Goal: Task Accomplishment & Management: Manage account settings

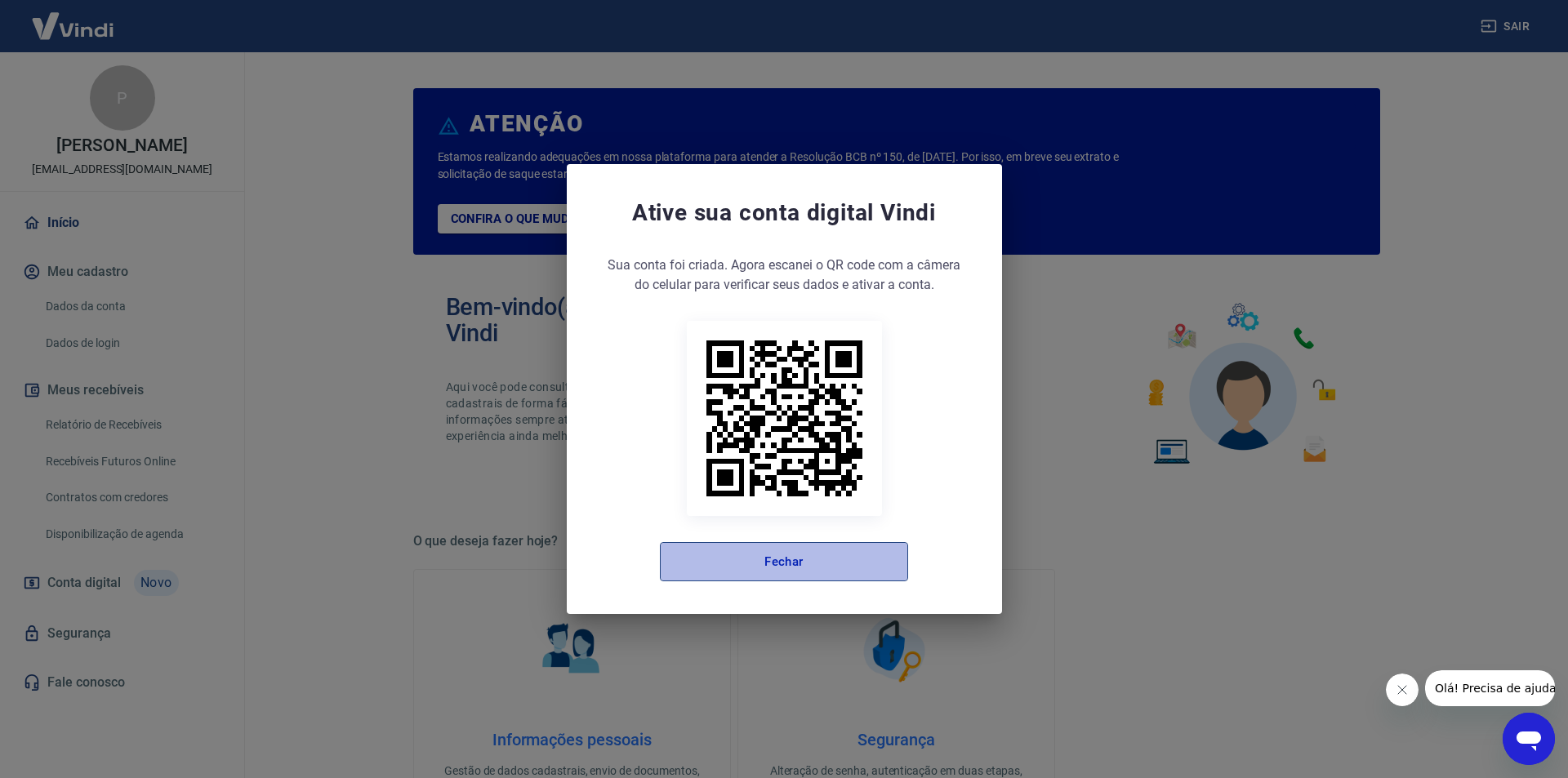
click at [770, 558] on button "Fechar" at bounding box center [784, 562] width 248 height 39
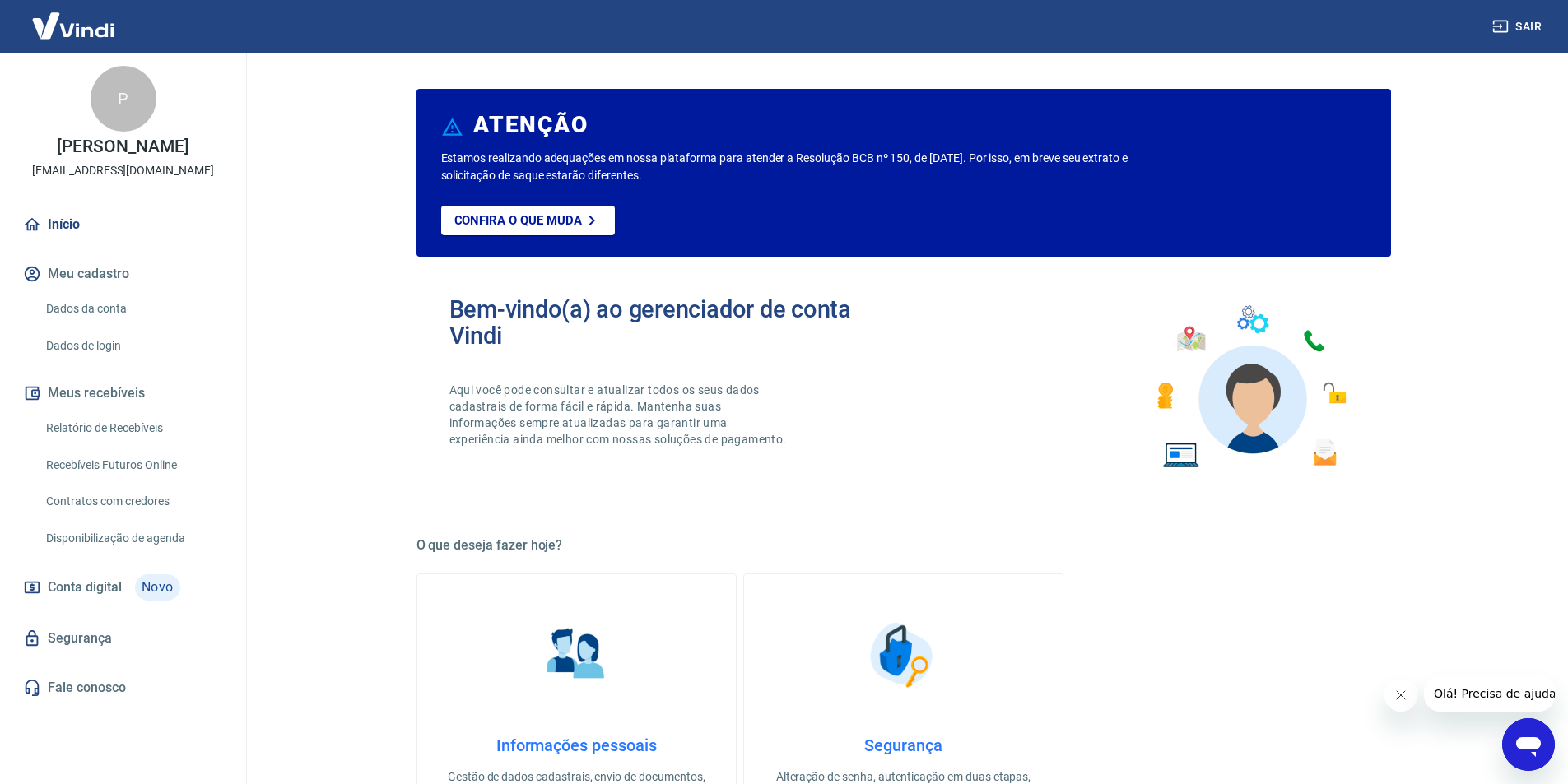
click at [162, 451] on link "Recebíveis Futuros Online" at bounding box center [133, 464] width 187 height 33
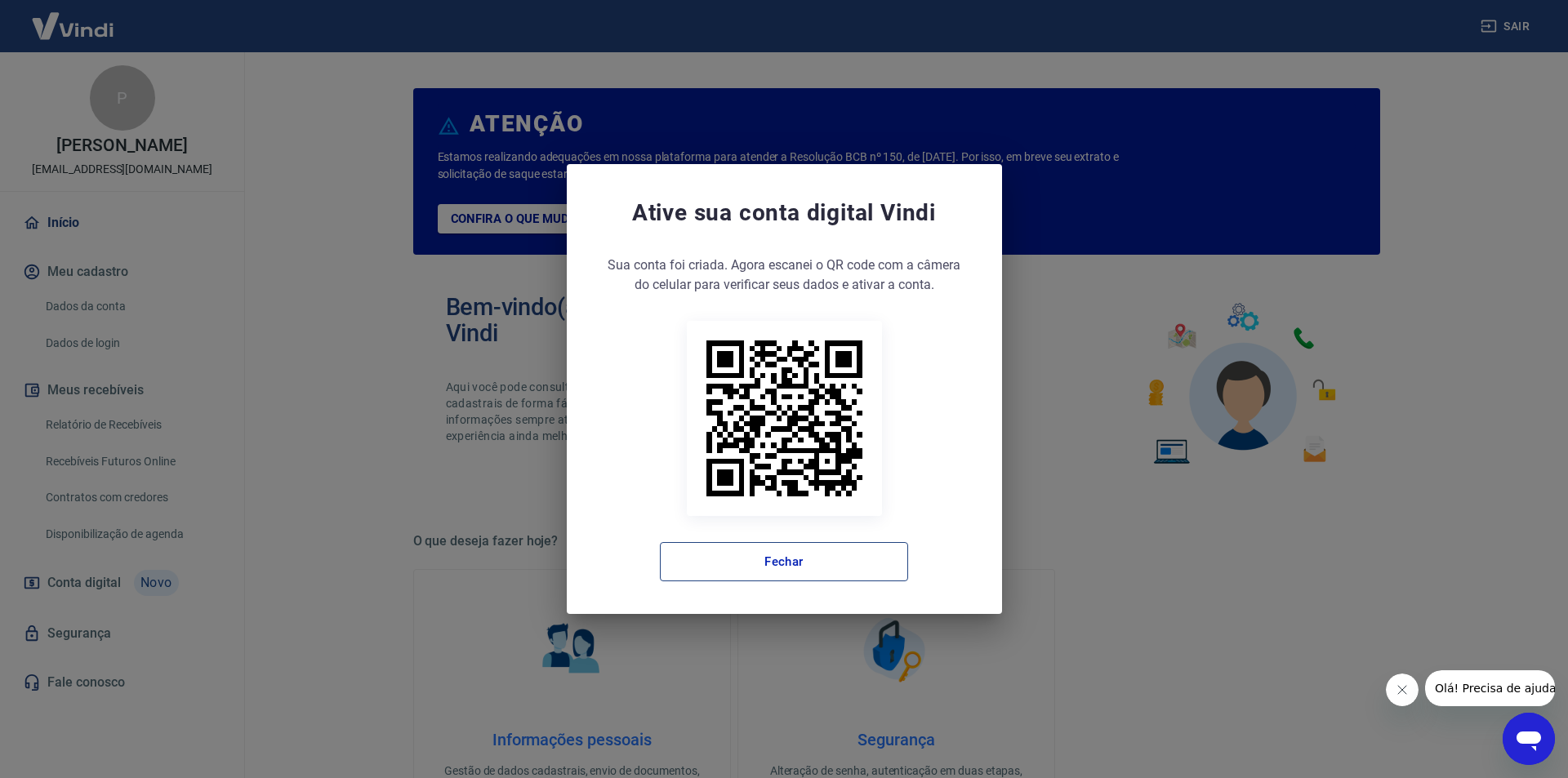
click at [837, 576] on button "Fechar" at bounding box center [784, 562] width 248 height 39
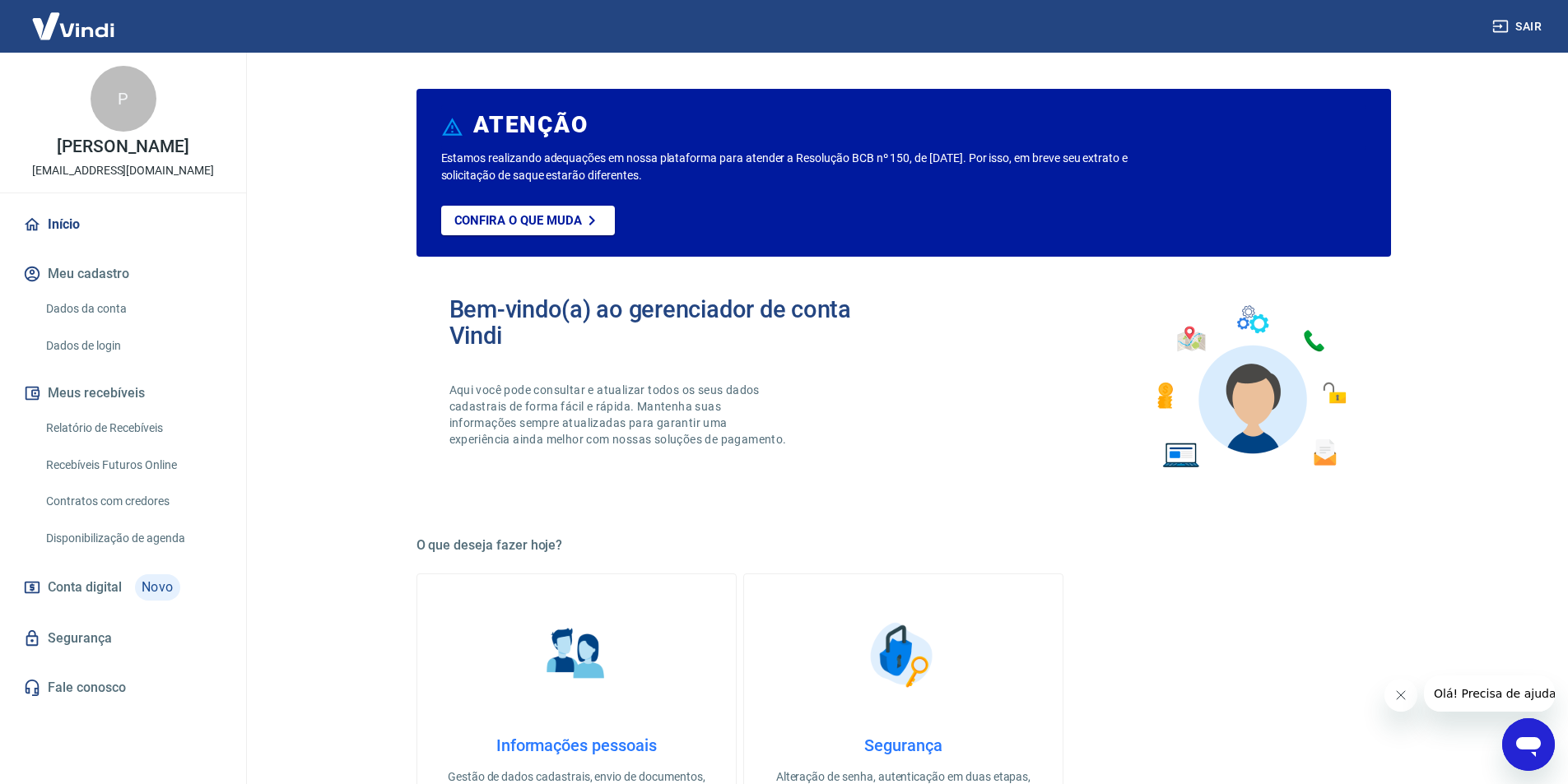
click at [124, 464] on link "Recebíveis Futuros Online" at bounding box center [133, 464] width 187 height 33
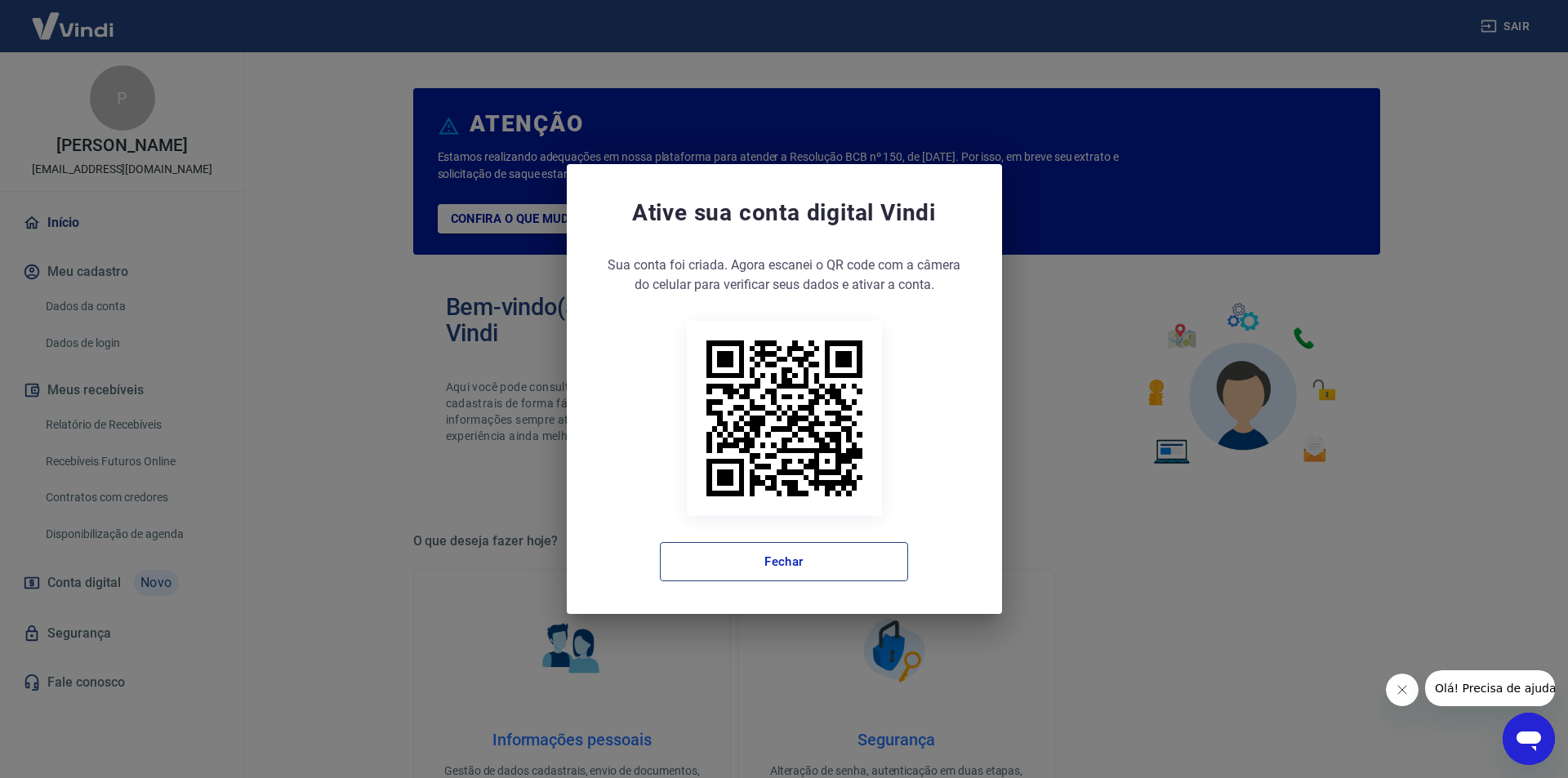
click at [811, 556] on button "Fechar" at bounding box center [784, 562] width 248 height 39
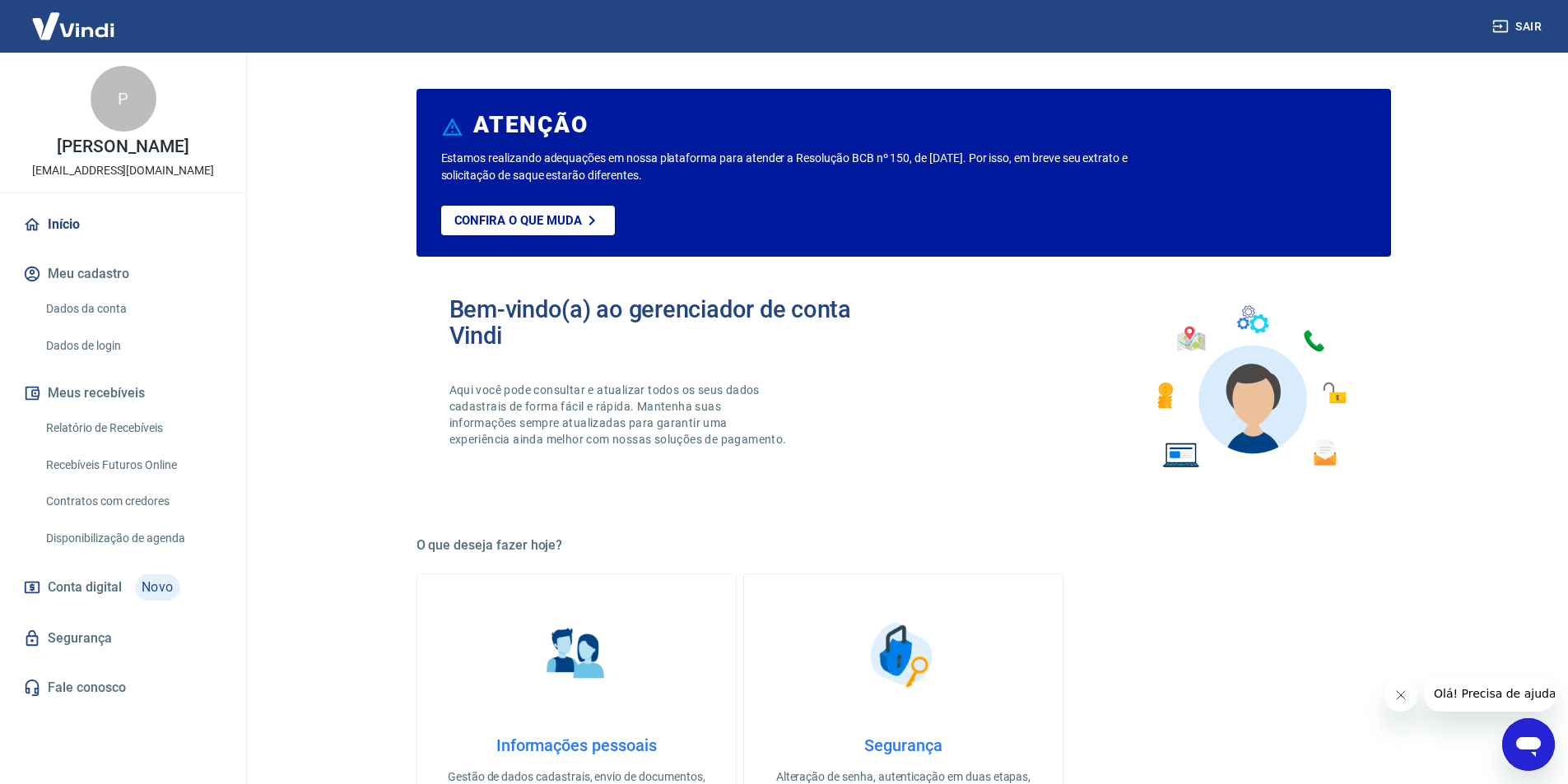
click at [1515, 30] on button "Sair" at bounding box center [1519, 27] width 60 height 31
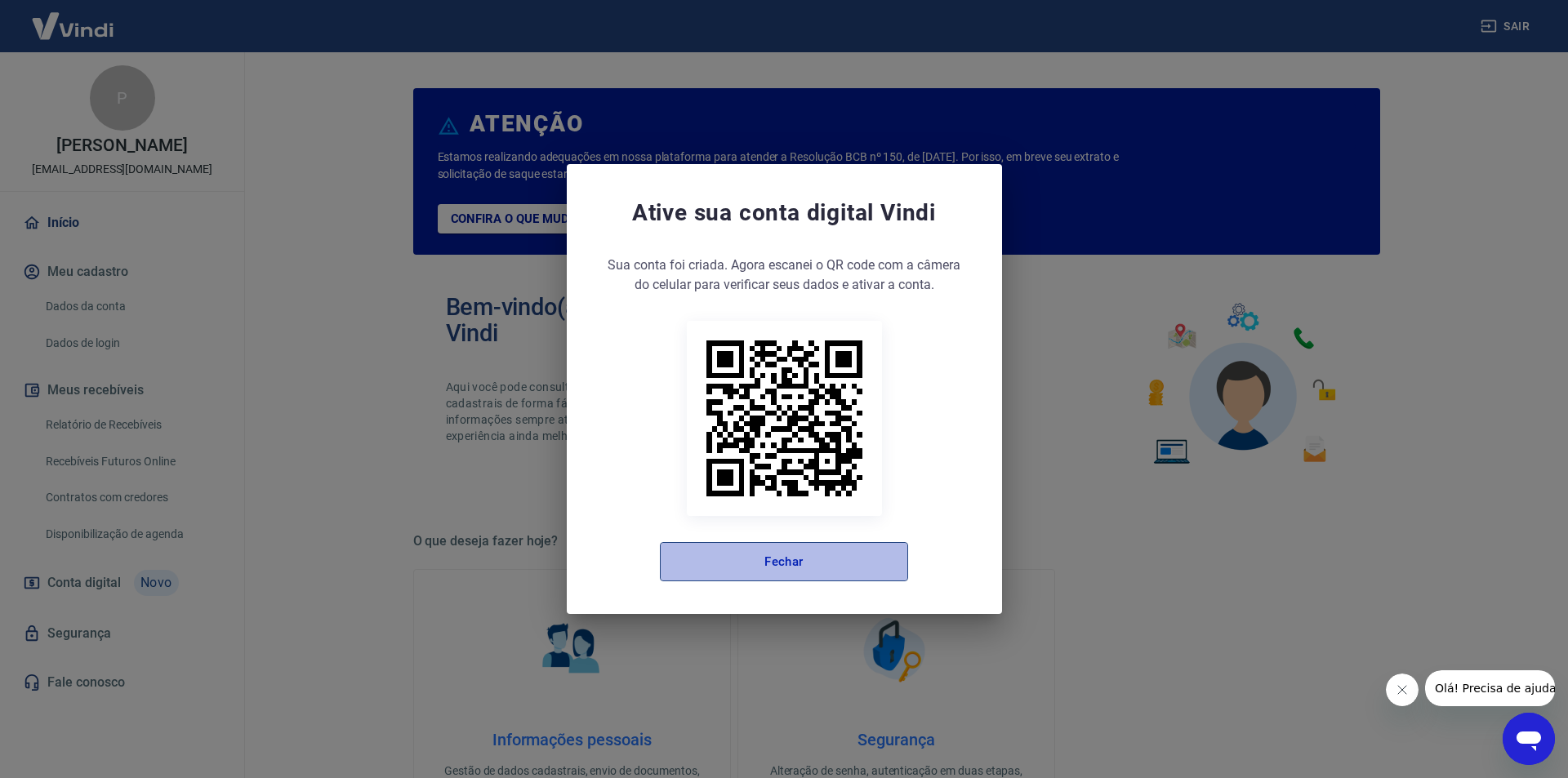
click at [760, 573] on button "Fechar" at bounding box center [784, 562] width 248 height 39
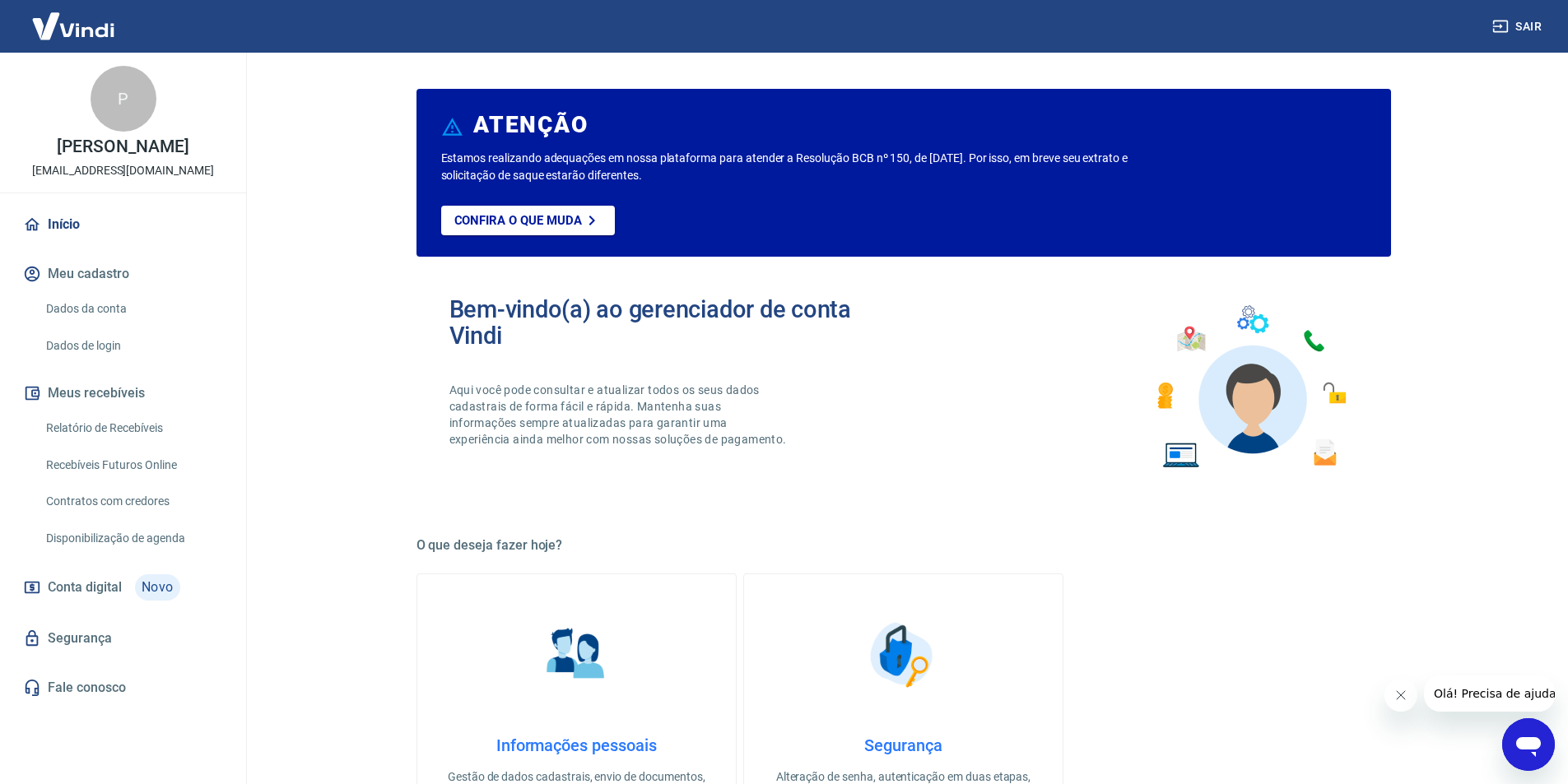
click at [102, 419] on link "Relatório de Recebíveis" at bounding box center [133, 427] width 187 height 33
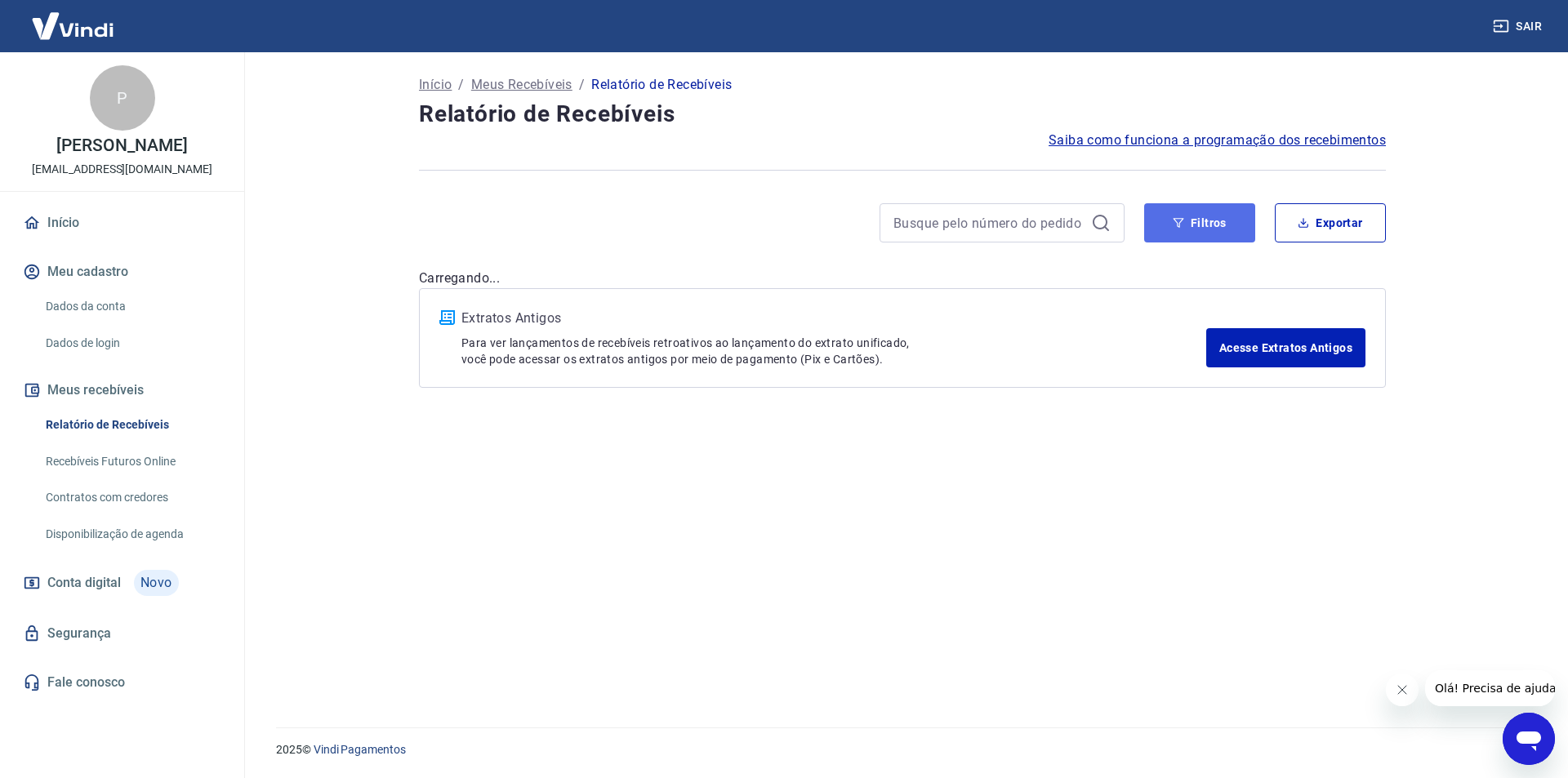
click at [1198, 231] on button "Filtros" at bounding box center [1200, 223] width 111 height 39
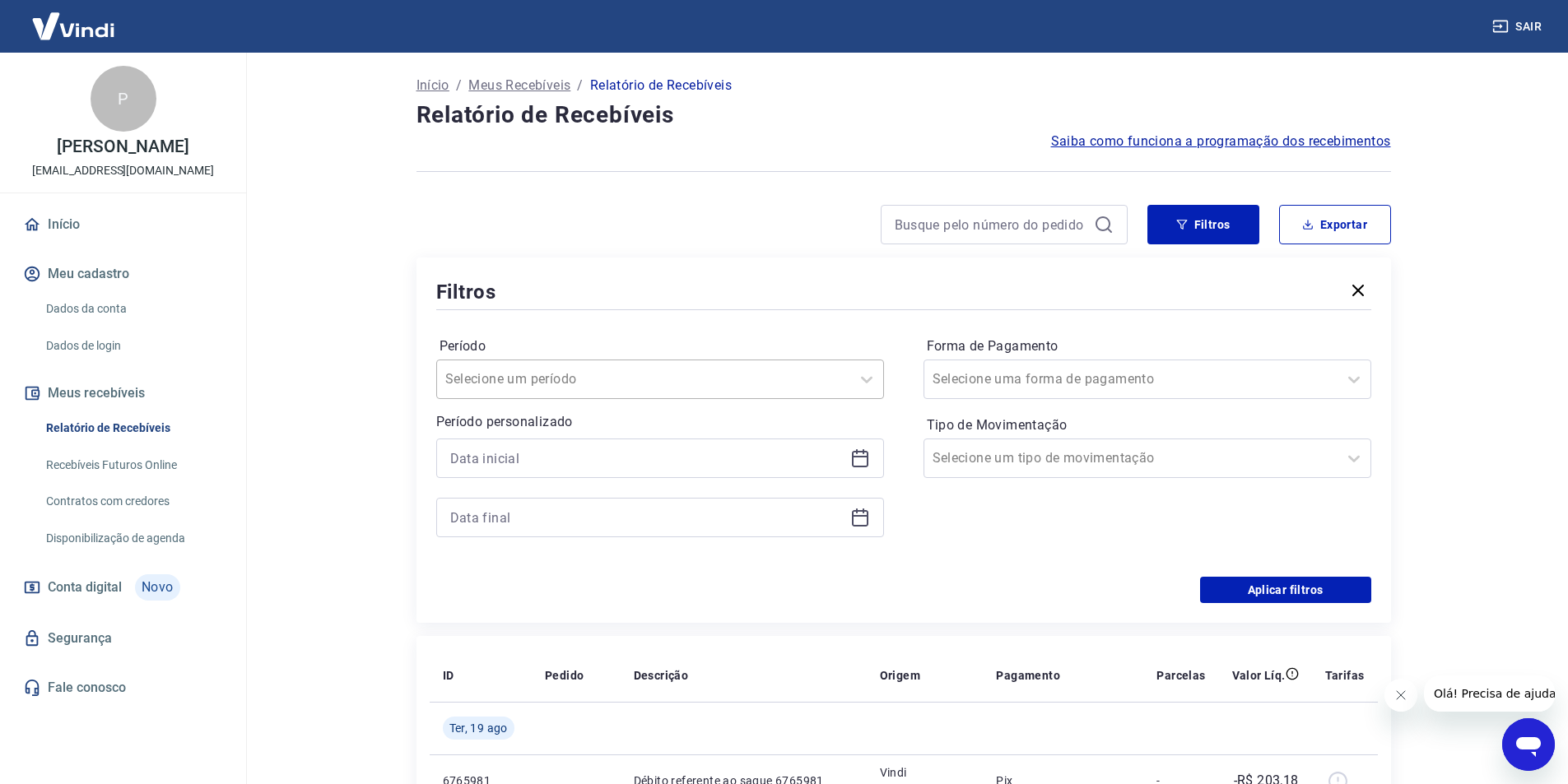
click at [703, 390] on div at bounding box center [643, 379] width 397 height 23
click at [968, 509] on div "Forma de Pagamento Selecione uma forma de pagamento Tipo de Movimentação Seleci…" at bounding box center [1147, 445] width 447 height 224
click at [581, 456] on input at bounding box center [646, 458] width 393 height 24
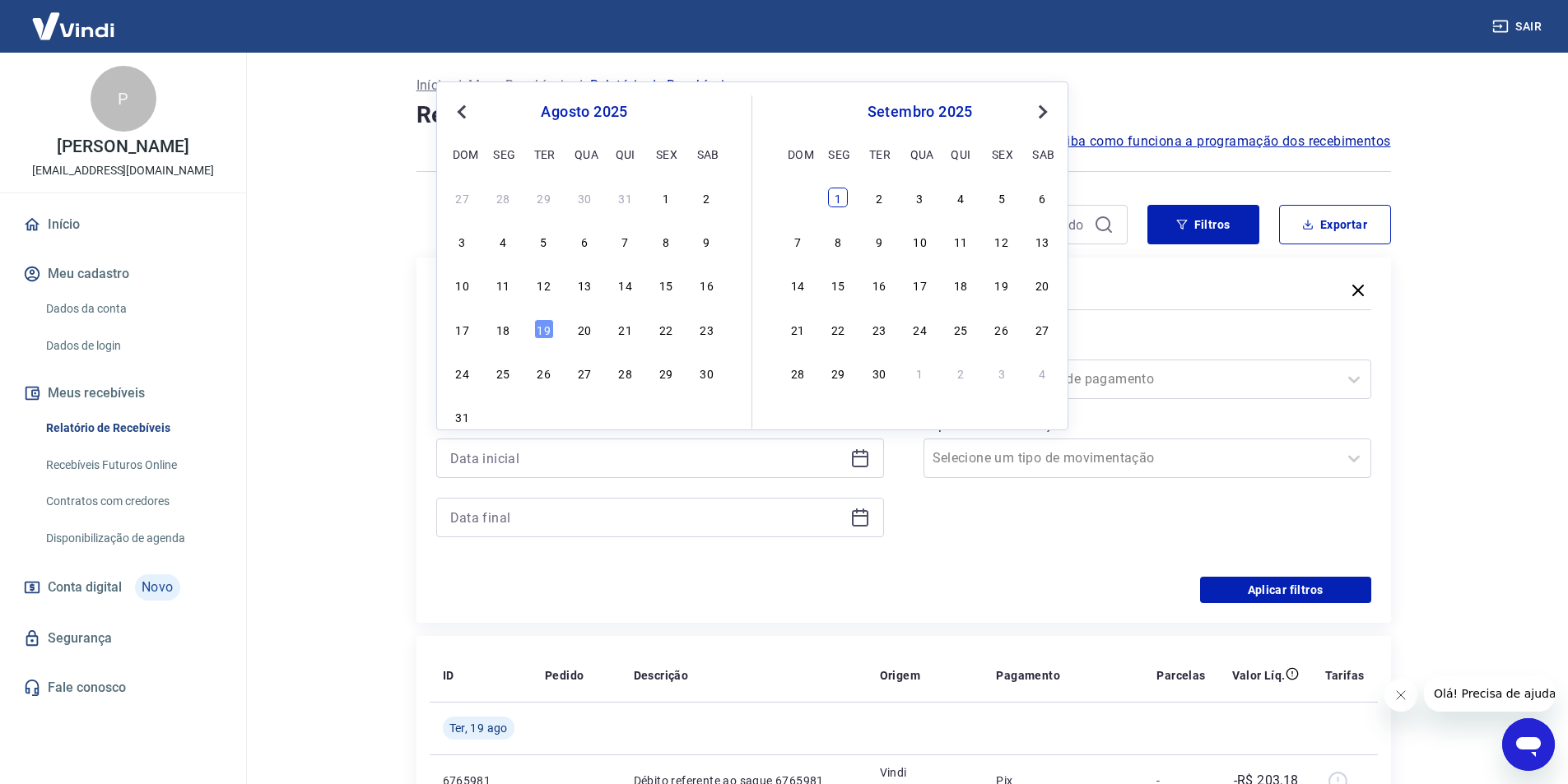
click at [834, 201] on div "1" at bounding box center [838, 198] width 20 height 20
type input "[DATE]"
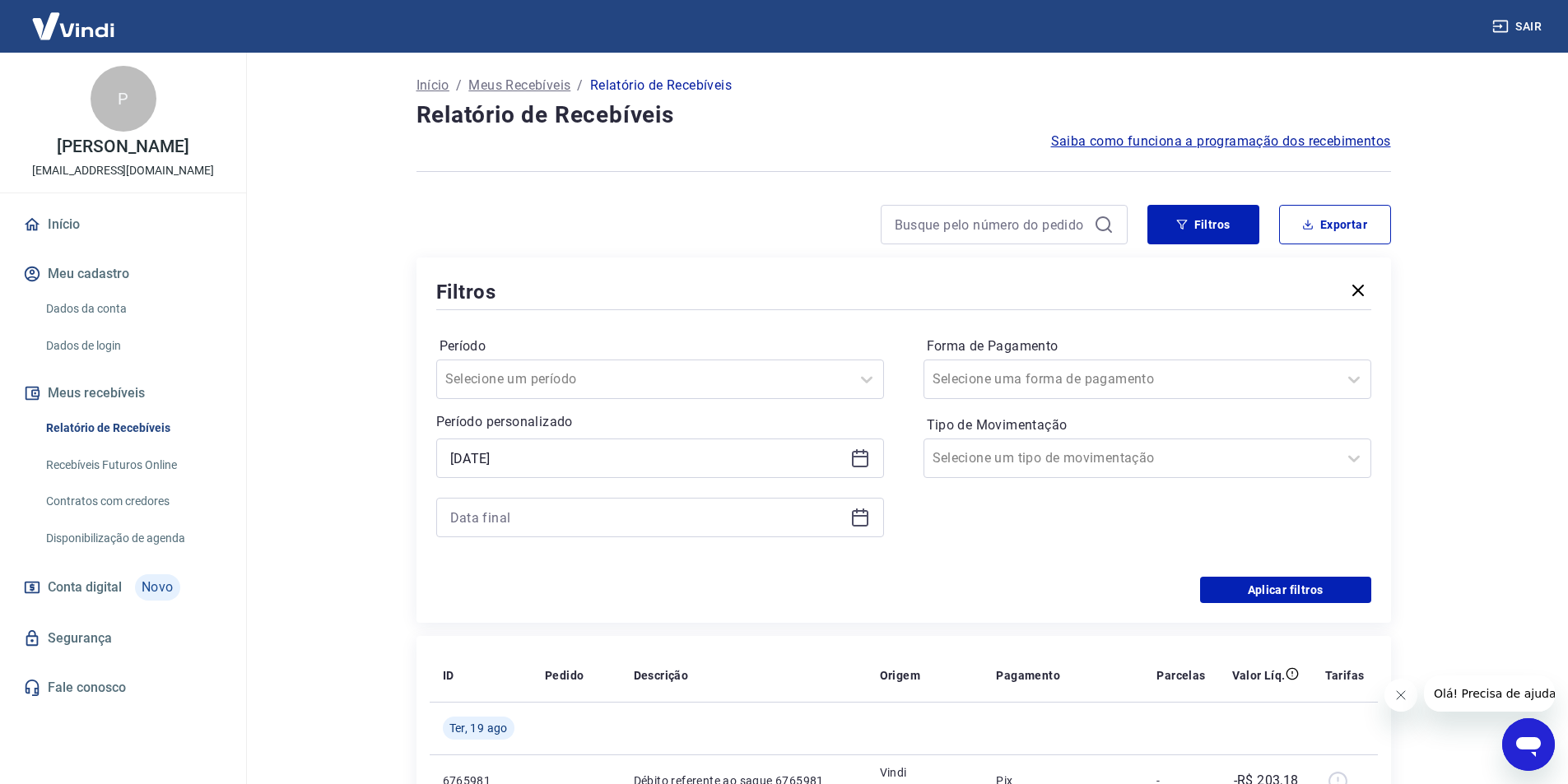
click at [862, 517] on icon at bounding box center [860, 516] width 16 height 2
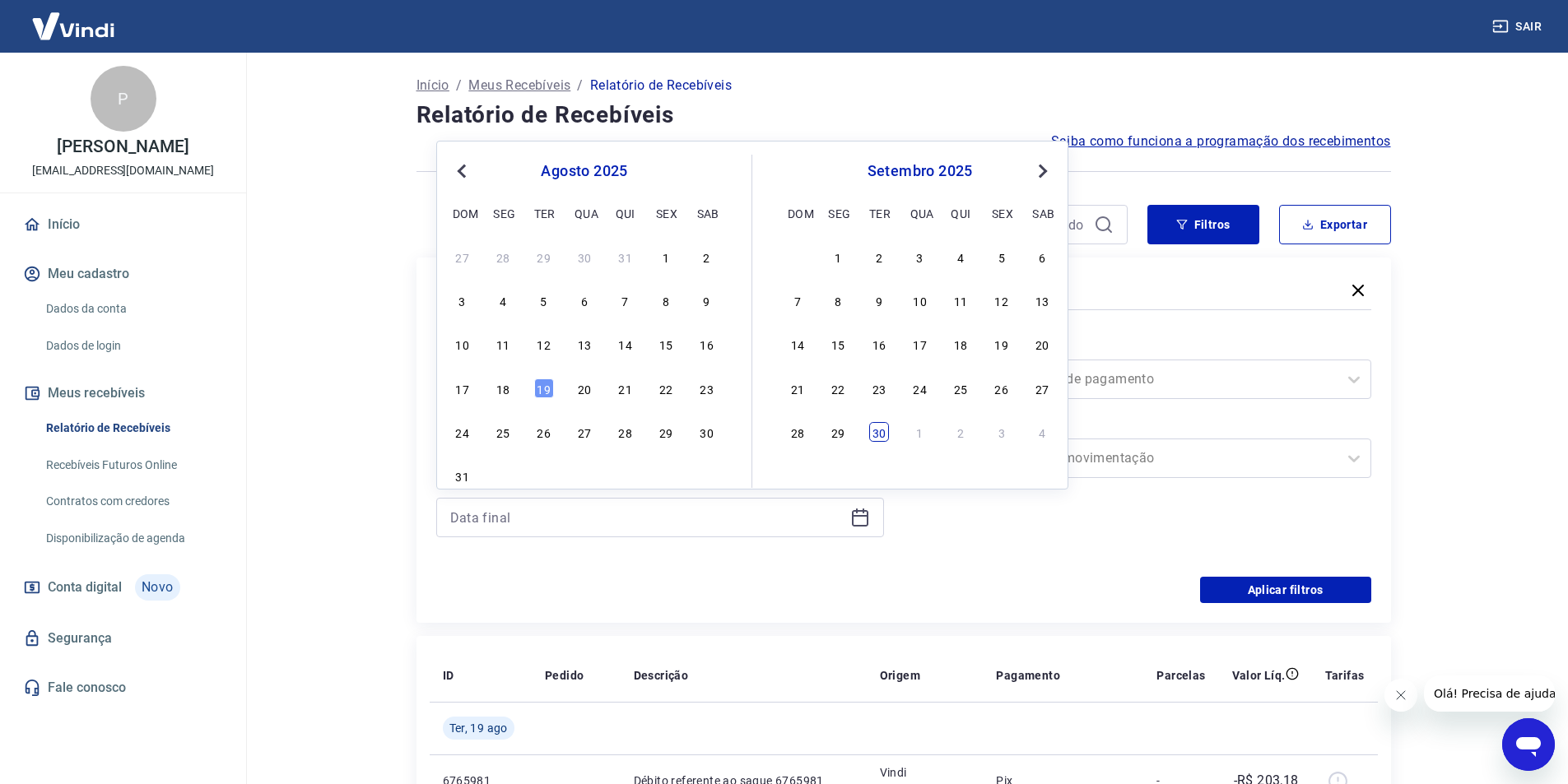
click at [881, 434] on div "30" at bounding box center [879, 432] width 20 height 20
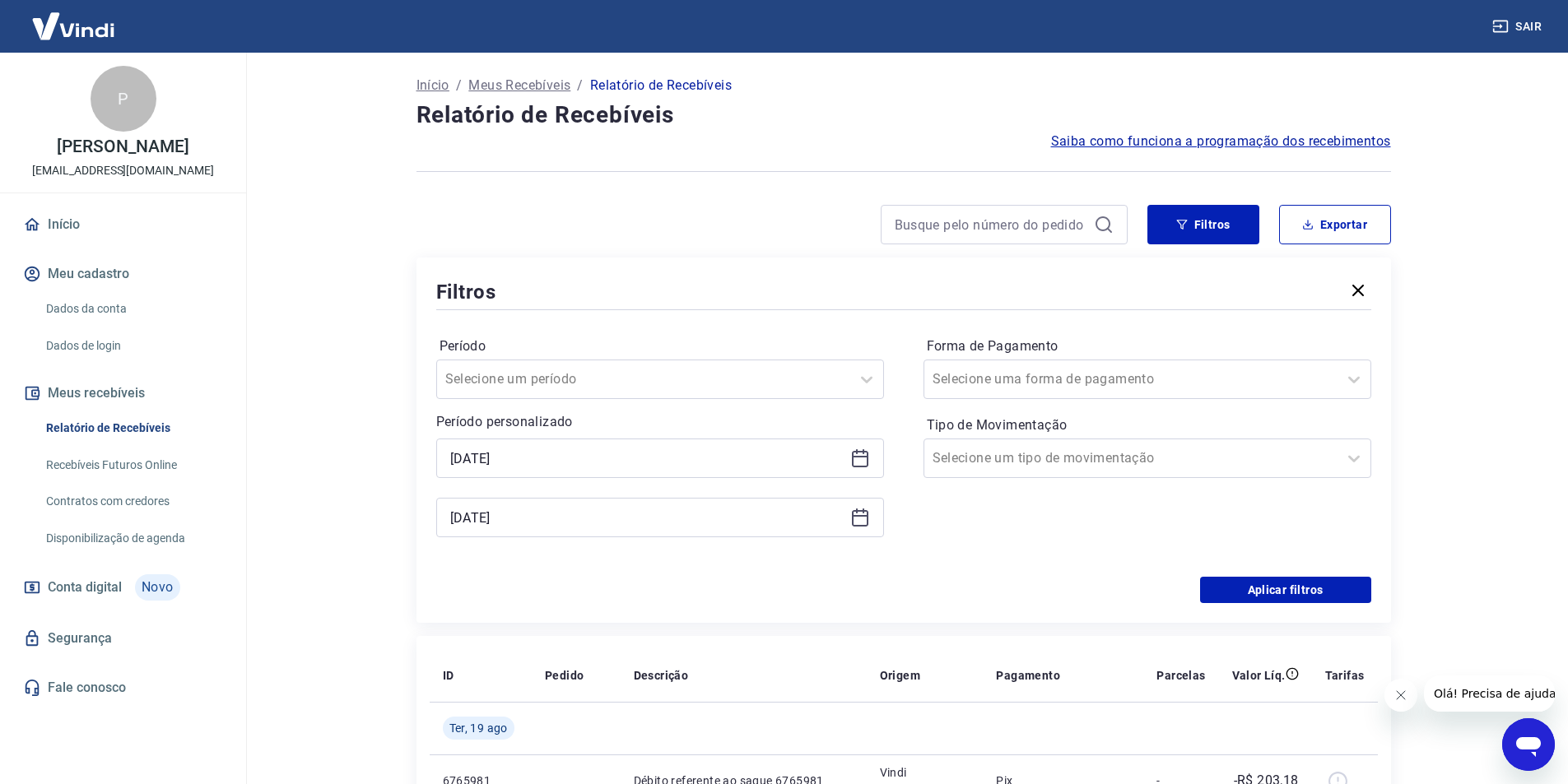
type input "[DATE]"
click at [1304, 594] on button "Aplicar filtros" at bounding box center [1285, 589] width 171 height 26
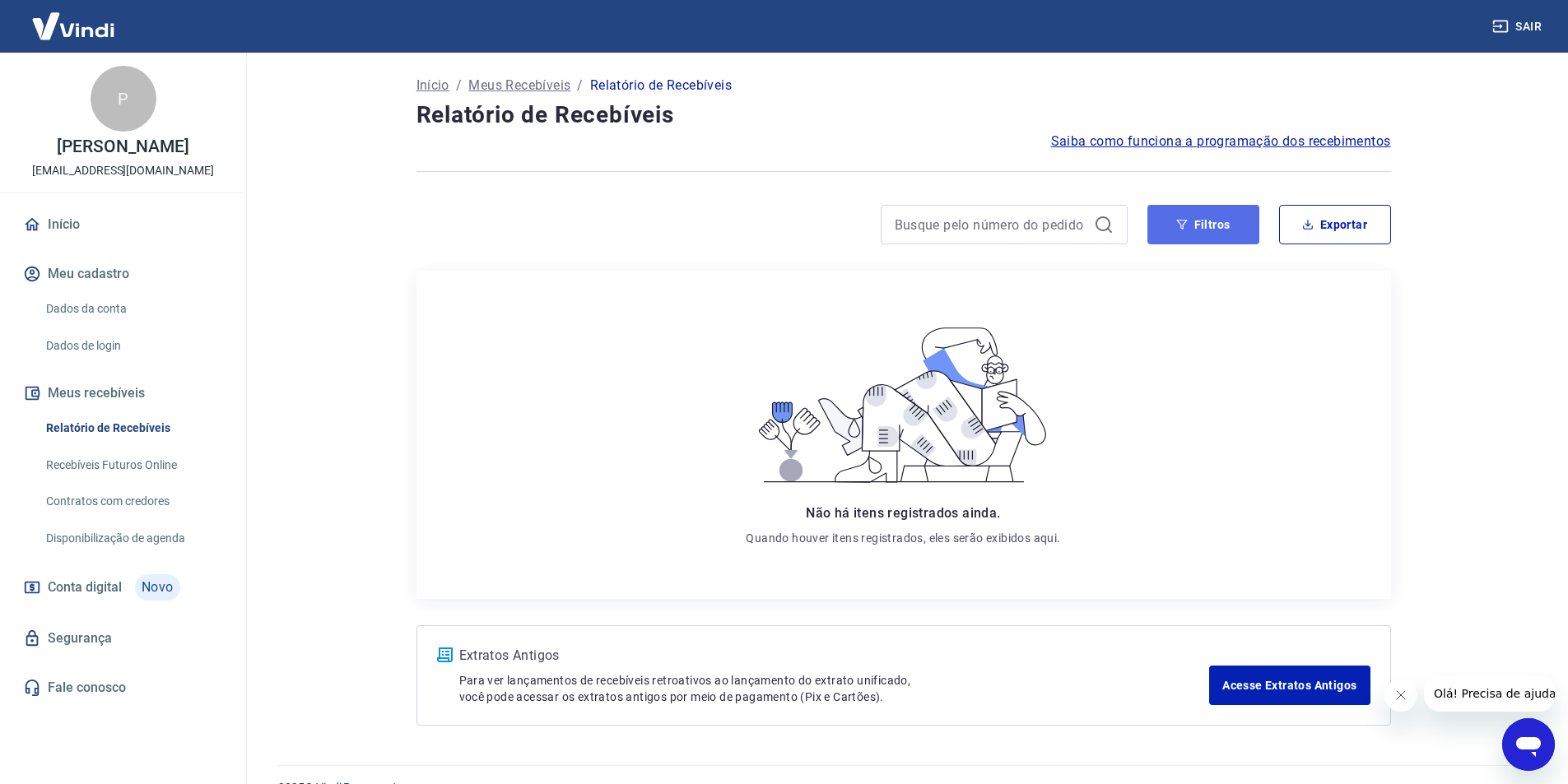
click at [1218, 223] on button "Filtros" at bounding box center [1204, 225] width 112 height 40
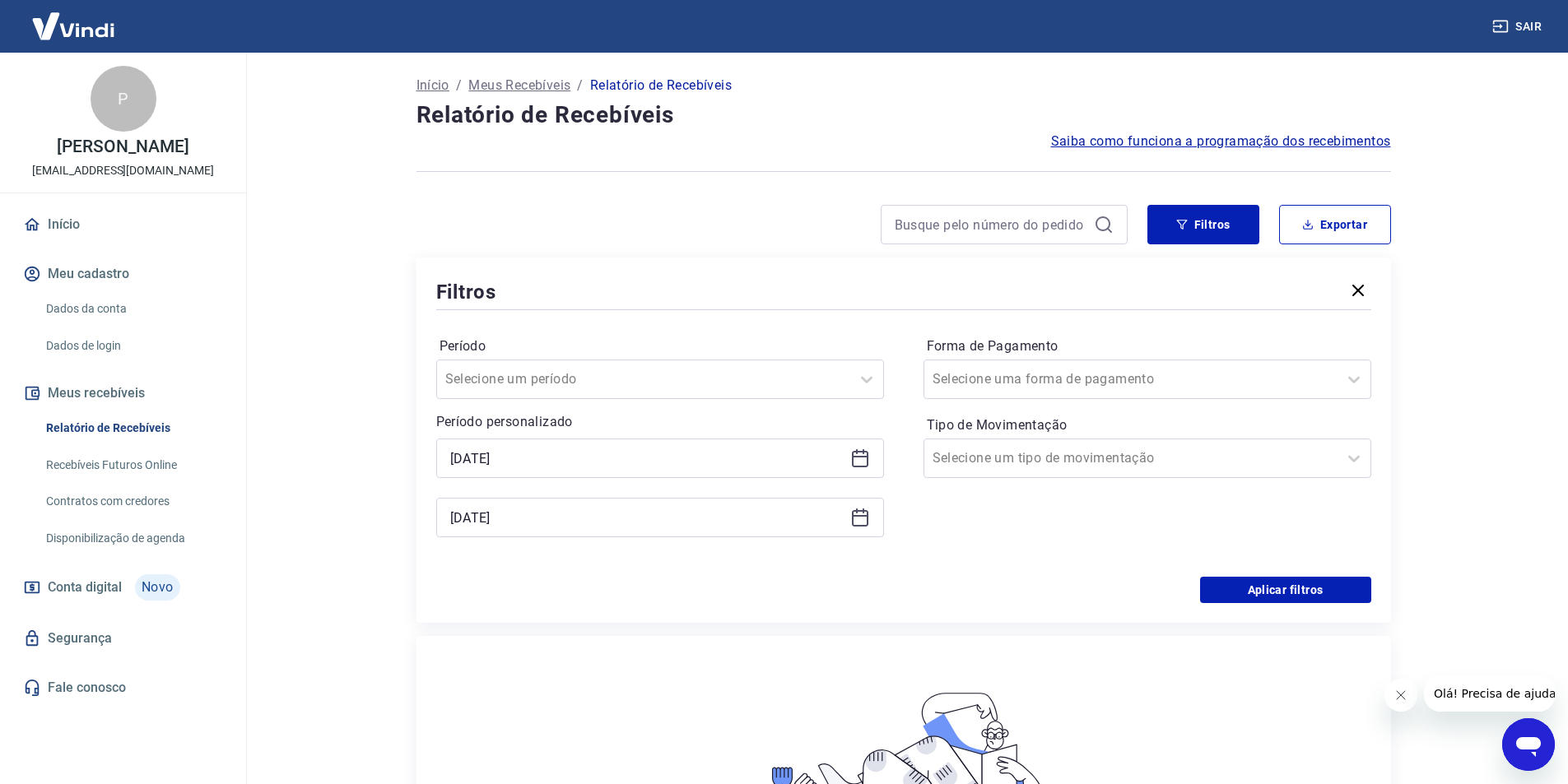
click at [859, 464] on icon at bounding box center [860, 458] width 20 height 20
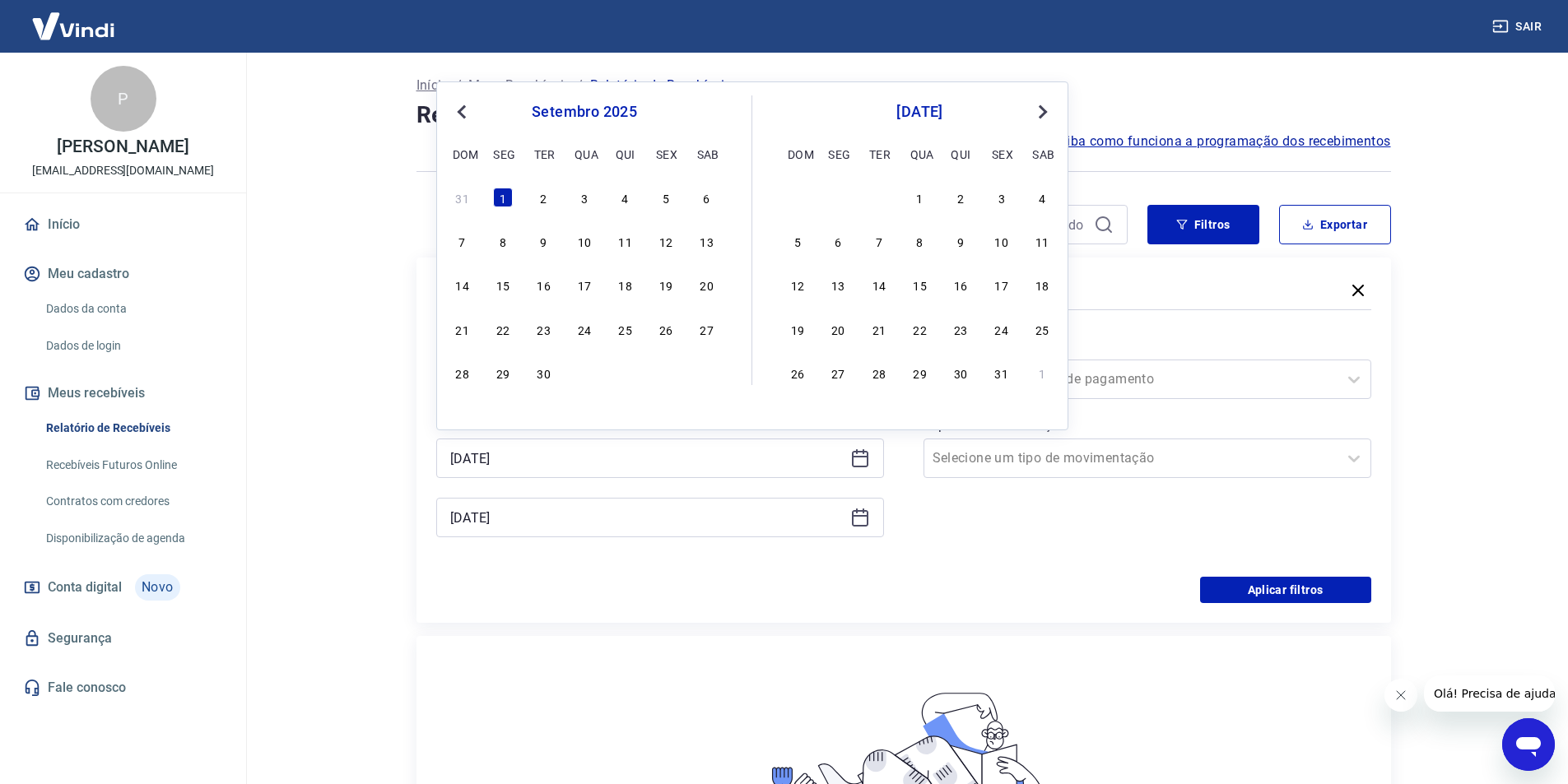
click at [464, 113] on span "Previous Month" at bounding box center [464, 111] width 0 height 19
click at [670, 197] on div "1" at bounding box center [666, 198] width 20 height 20
type input "[DATE]"
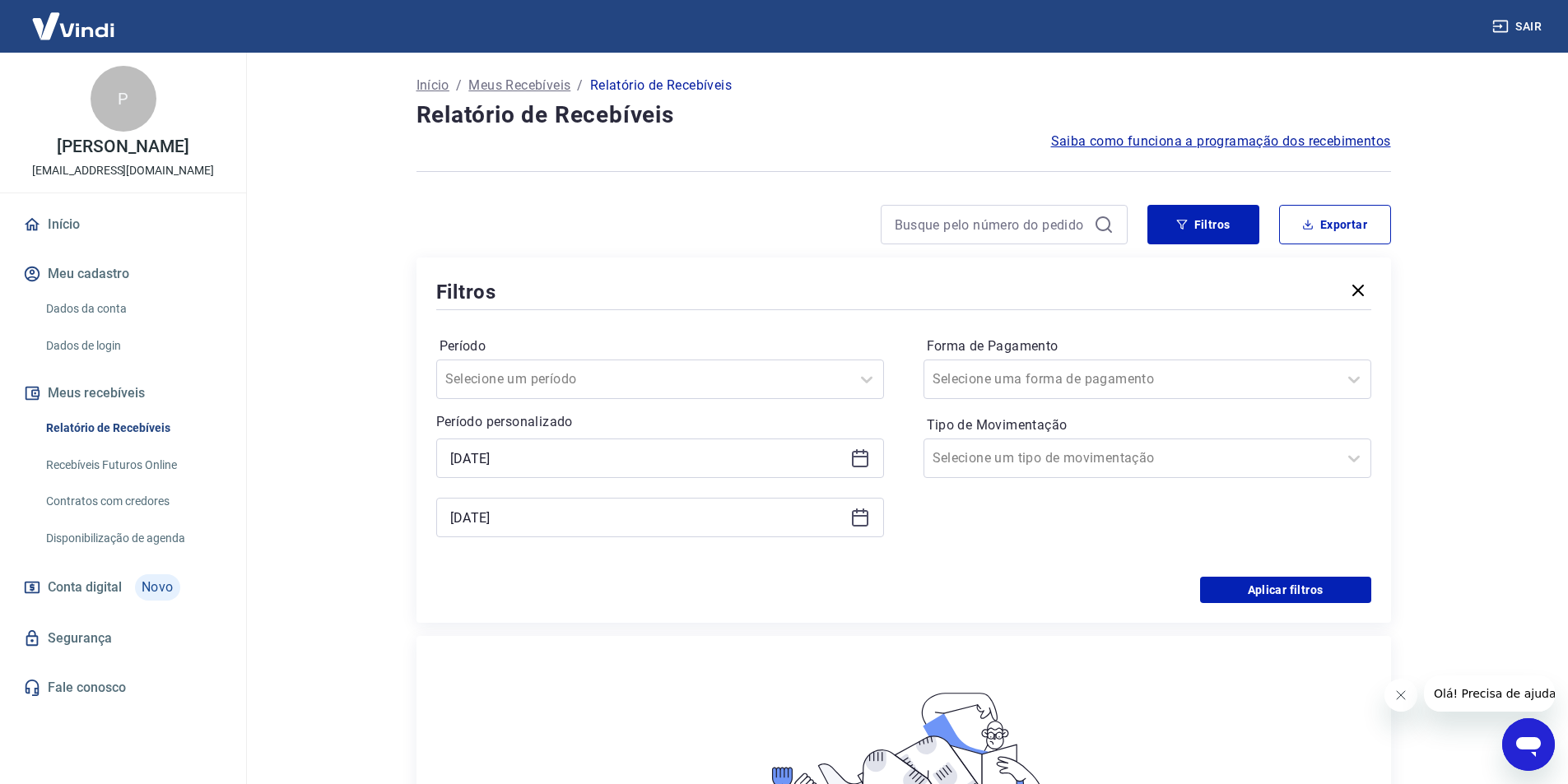
click at [874, 517] on div "[DATE]" at bounding box center [660, 518] width 447 height 40
click at [862, 517] on icon at bounding box center [860, 516] width 16 height 2
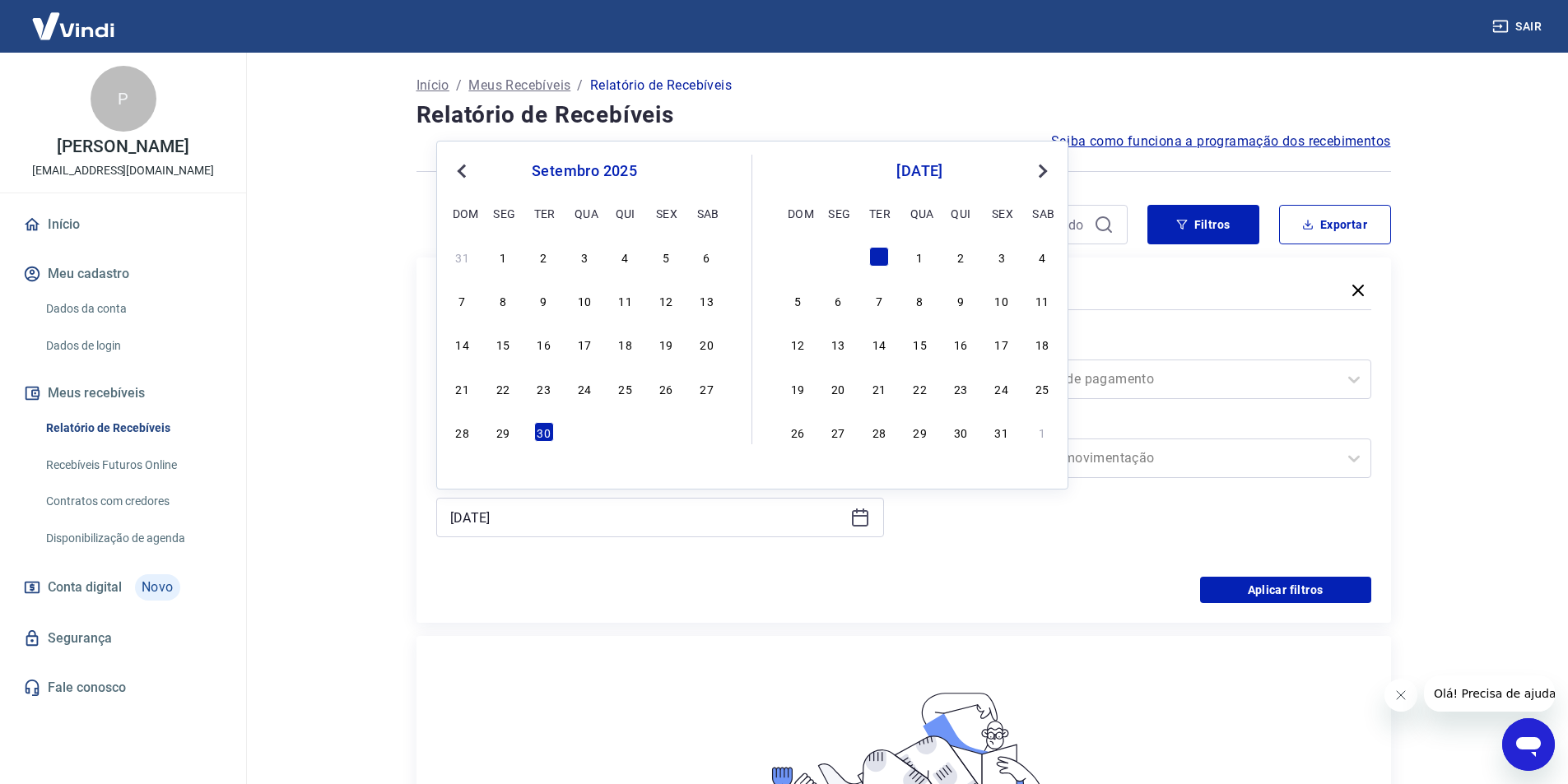
click at [464, 166] on span "Previous Month" at bounding box center [464, 171] width 0 height 19
click at [465, 473] on div "31" at bounding box center [463, 475] width 20 height 20
type input "[DATE]"
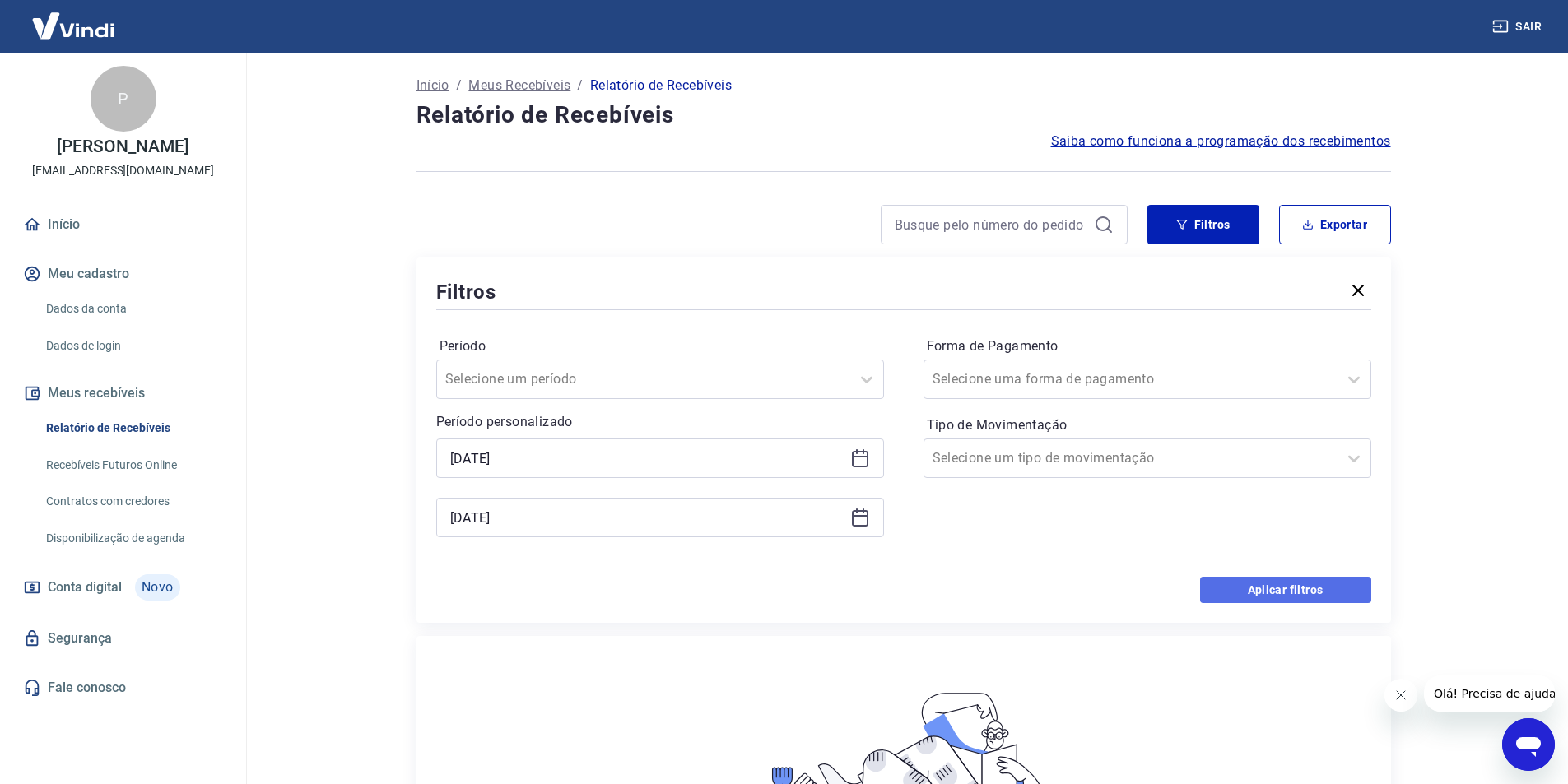
click at [1297, 593] on button "Aplicar filtros" at bounding box center [1285, 589] width 171 height 26
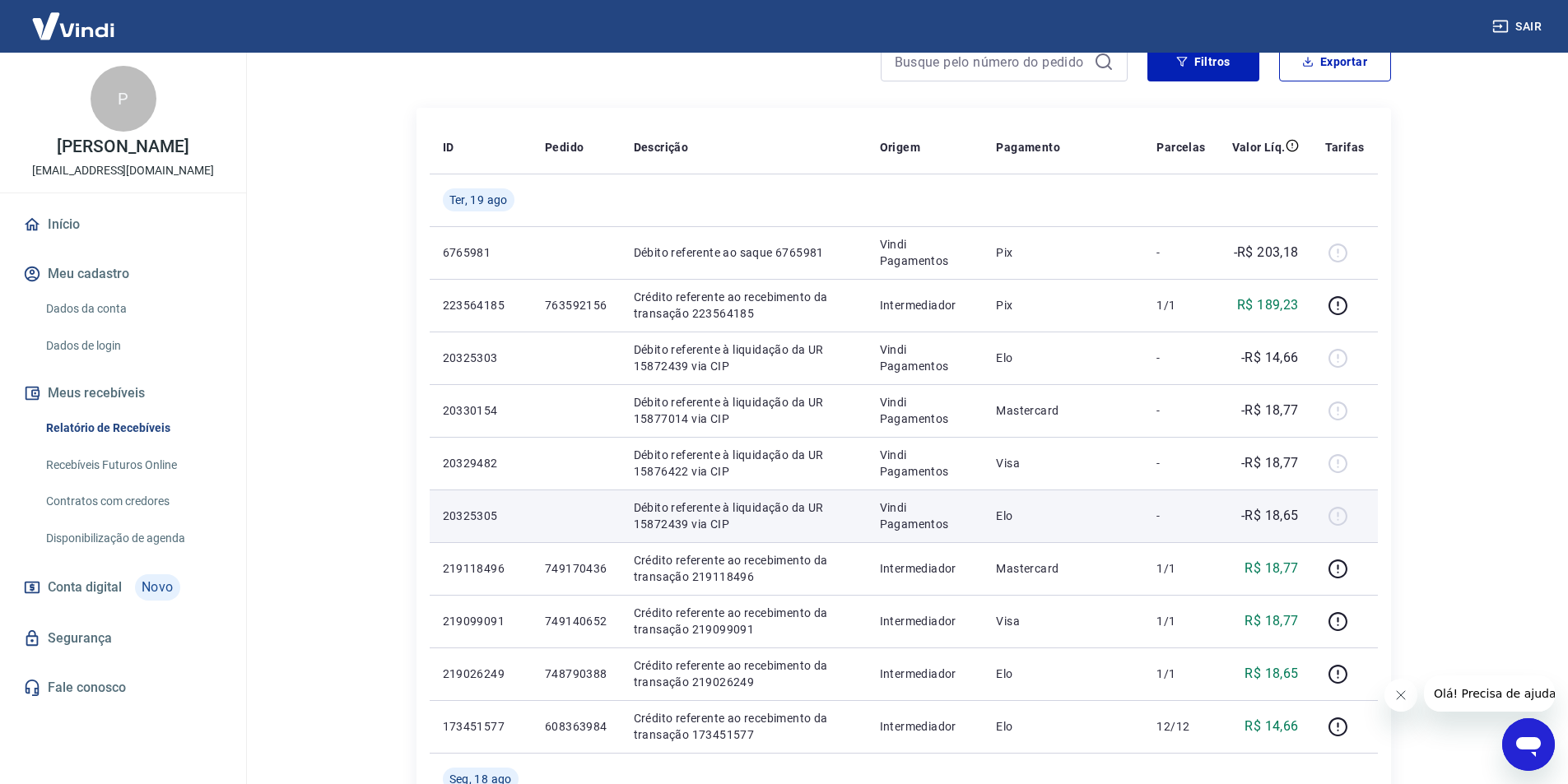
scroll to position [82, 0]
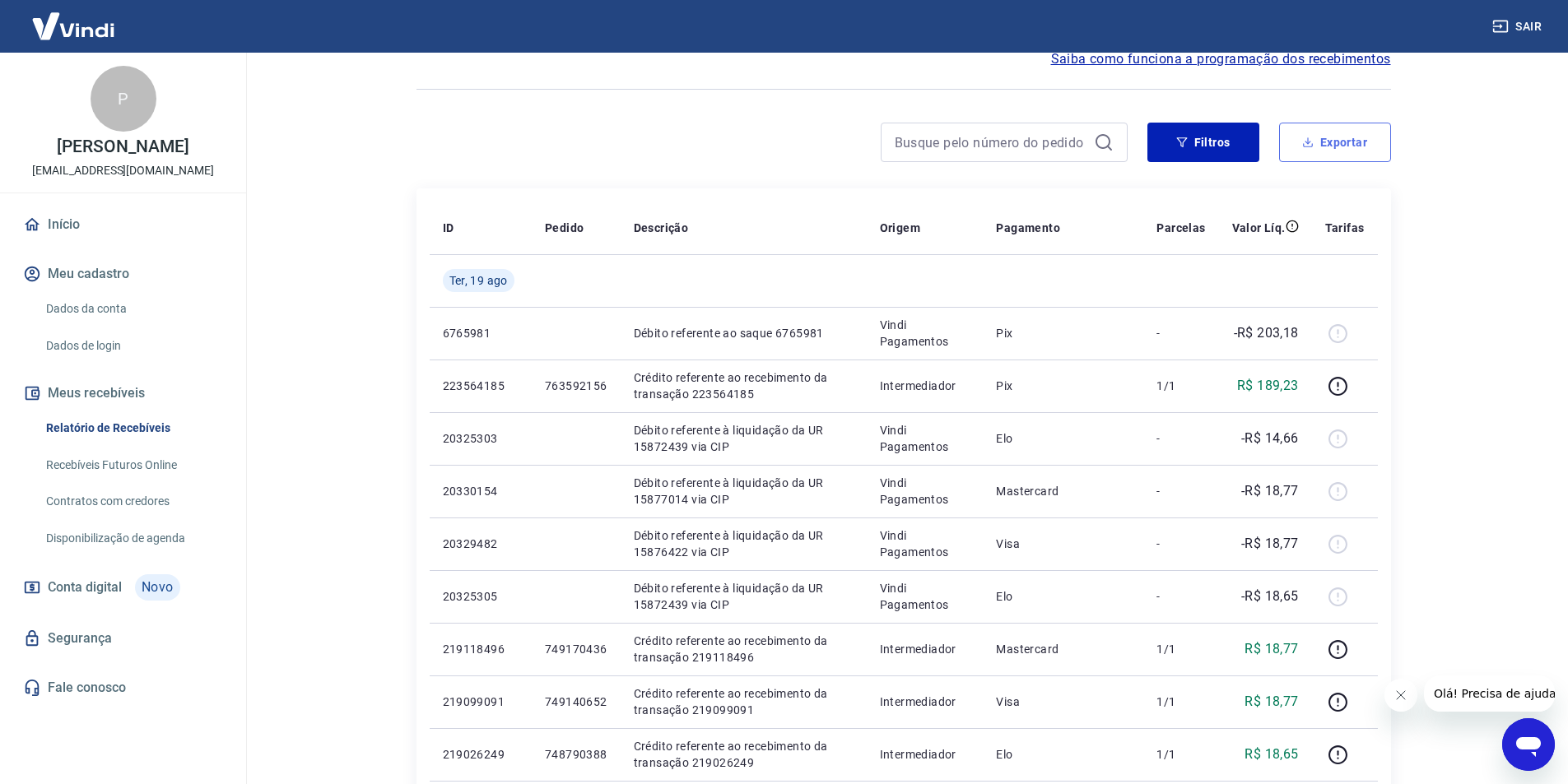
click at [1335, 147] on button "Exportar" at bounding box center [1335, 143] width 112 height 40
type input "[DATE]"
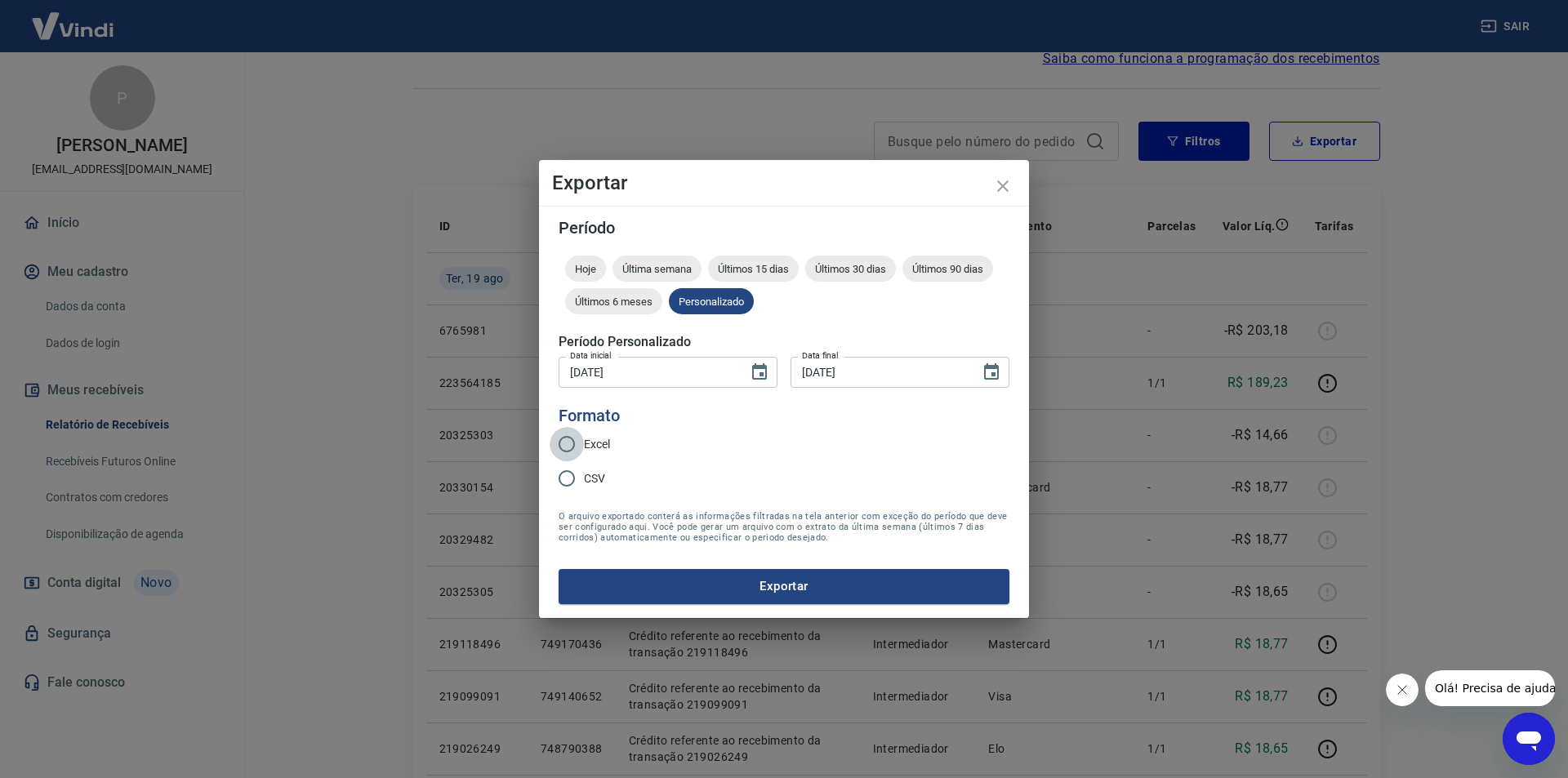
click at [577, 441] on input "Excel" at bounding box center [567, 444] width 34 height 34
radio input "true"
click at [744, 595] on button "Exportar" at bounding box center [784, 586] width 451 height 34
